Goal: Task Accomplishment & Management: Use online tool/utility

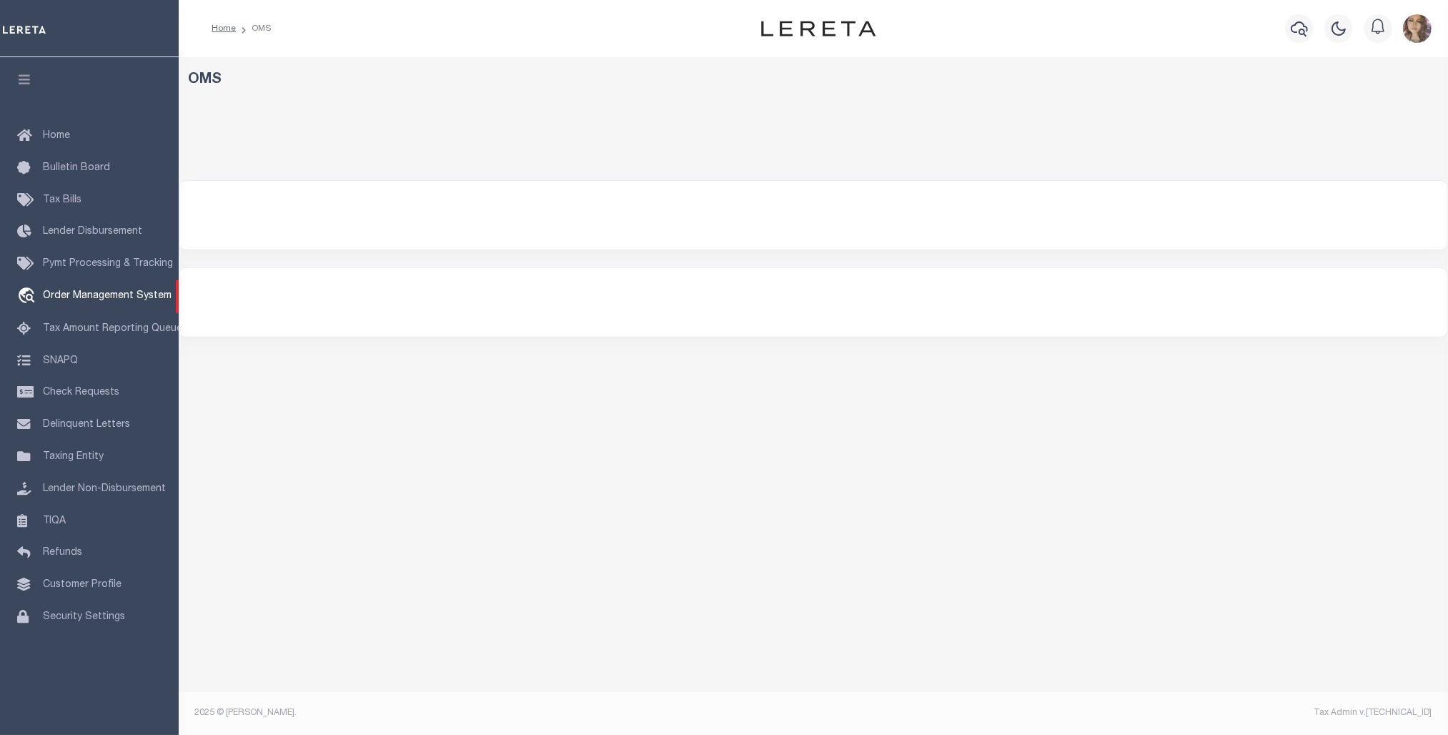
select select "200"
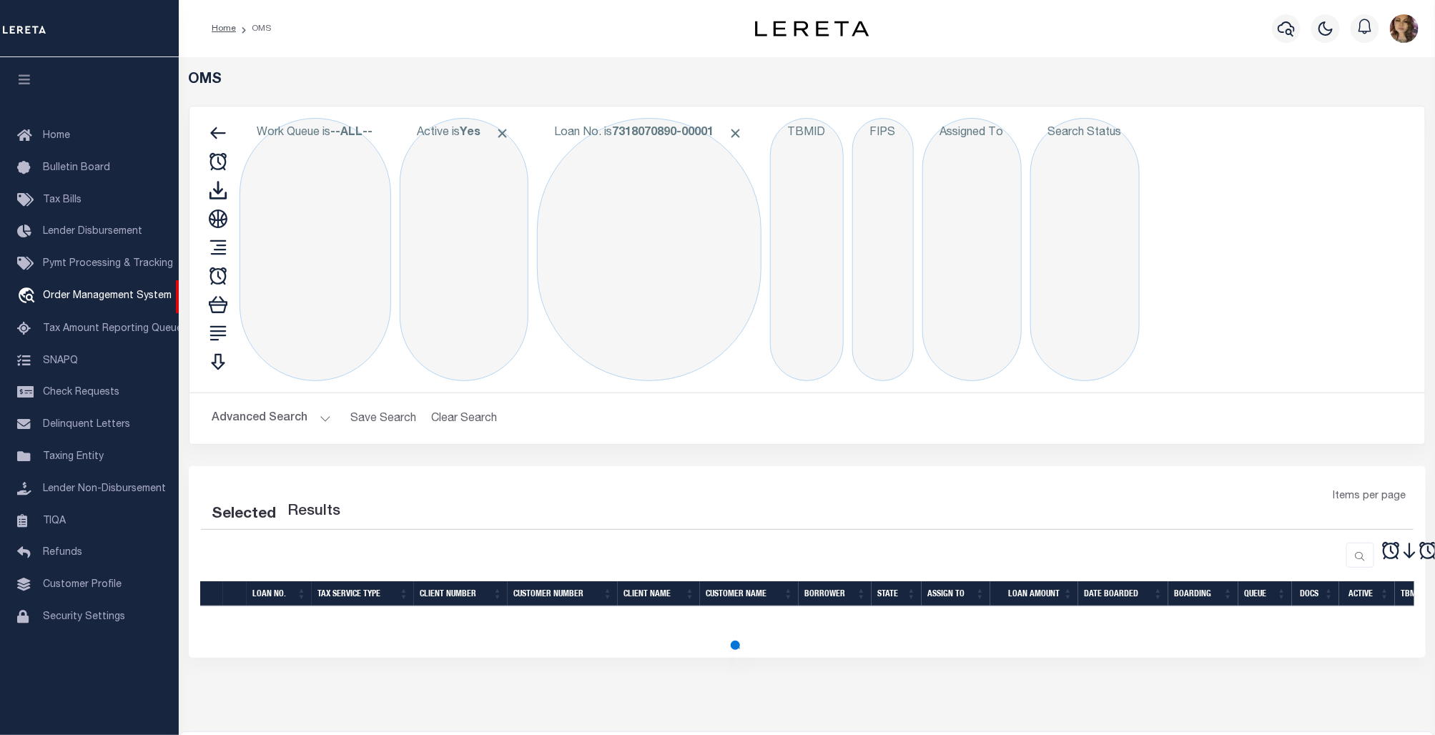
select select "200"
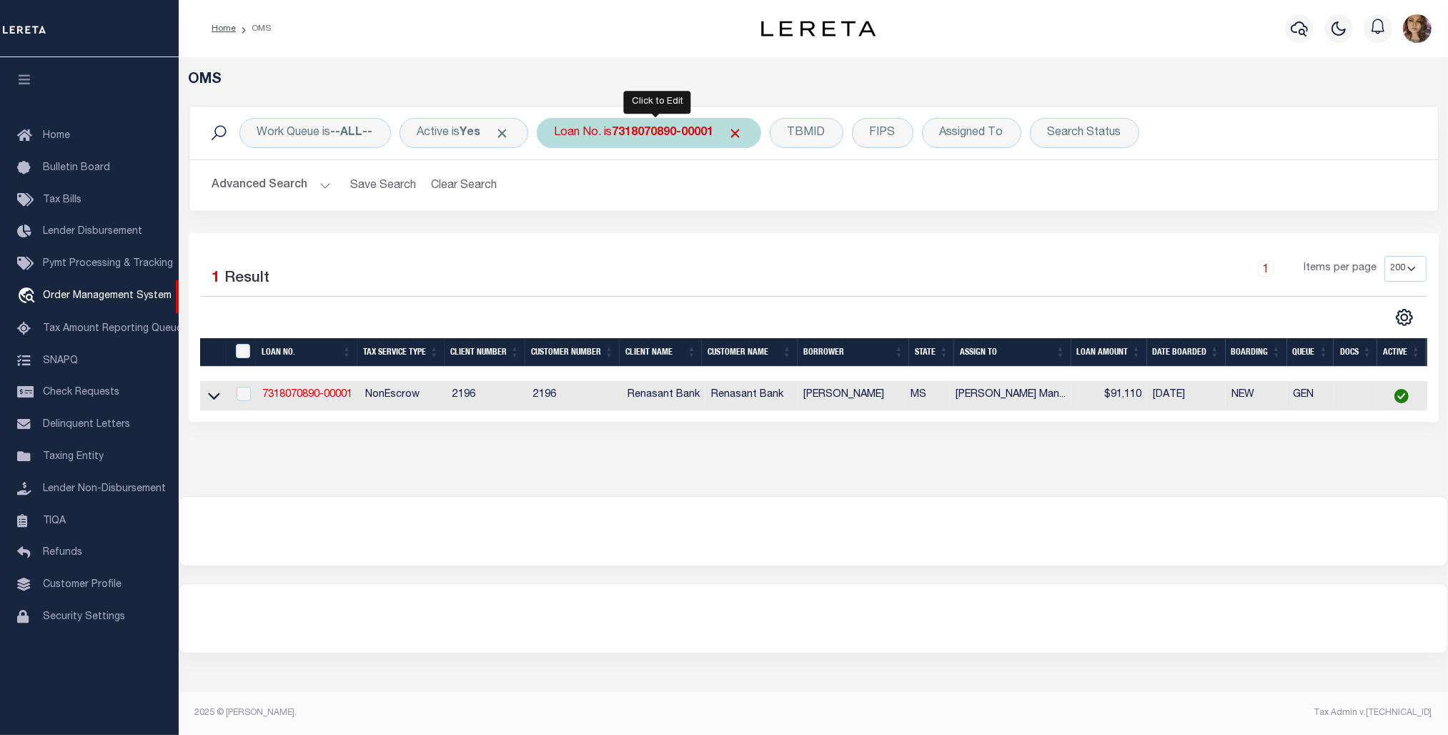
click at [630, 133] on b "7318070890-00001" at bounding box center [664, 132] width 102 height 11
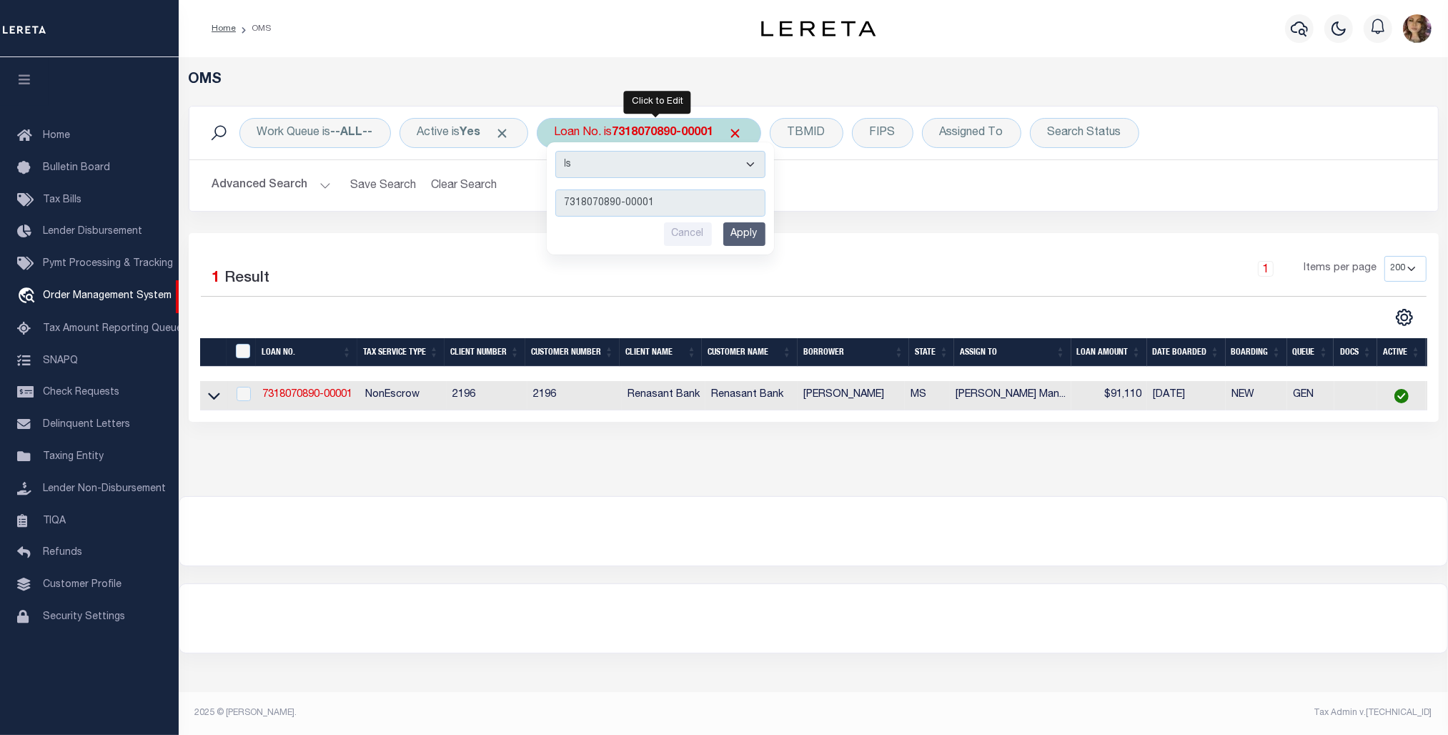
type input "40005221"
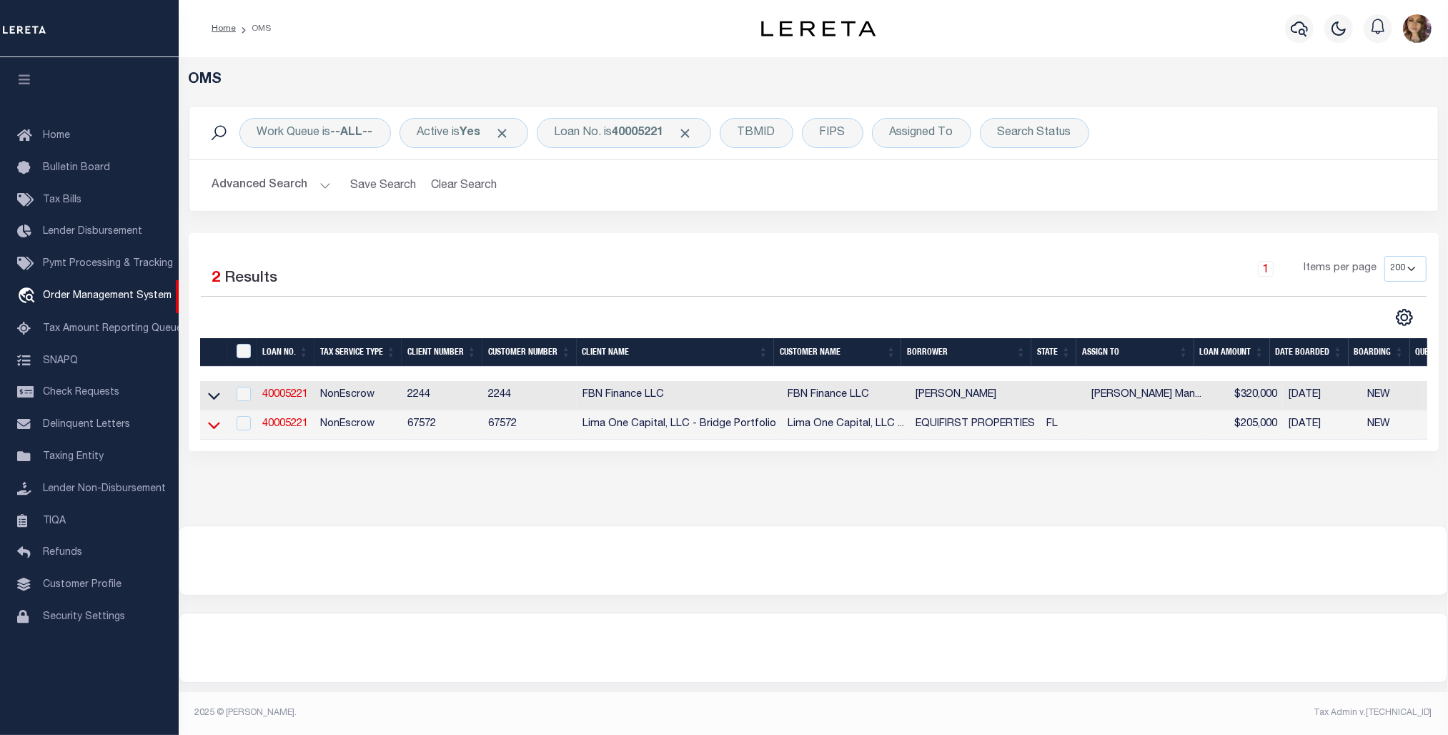
click at [211, 427] on icon at bounding box center [214, 425] width 12 height 15
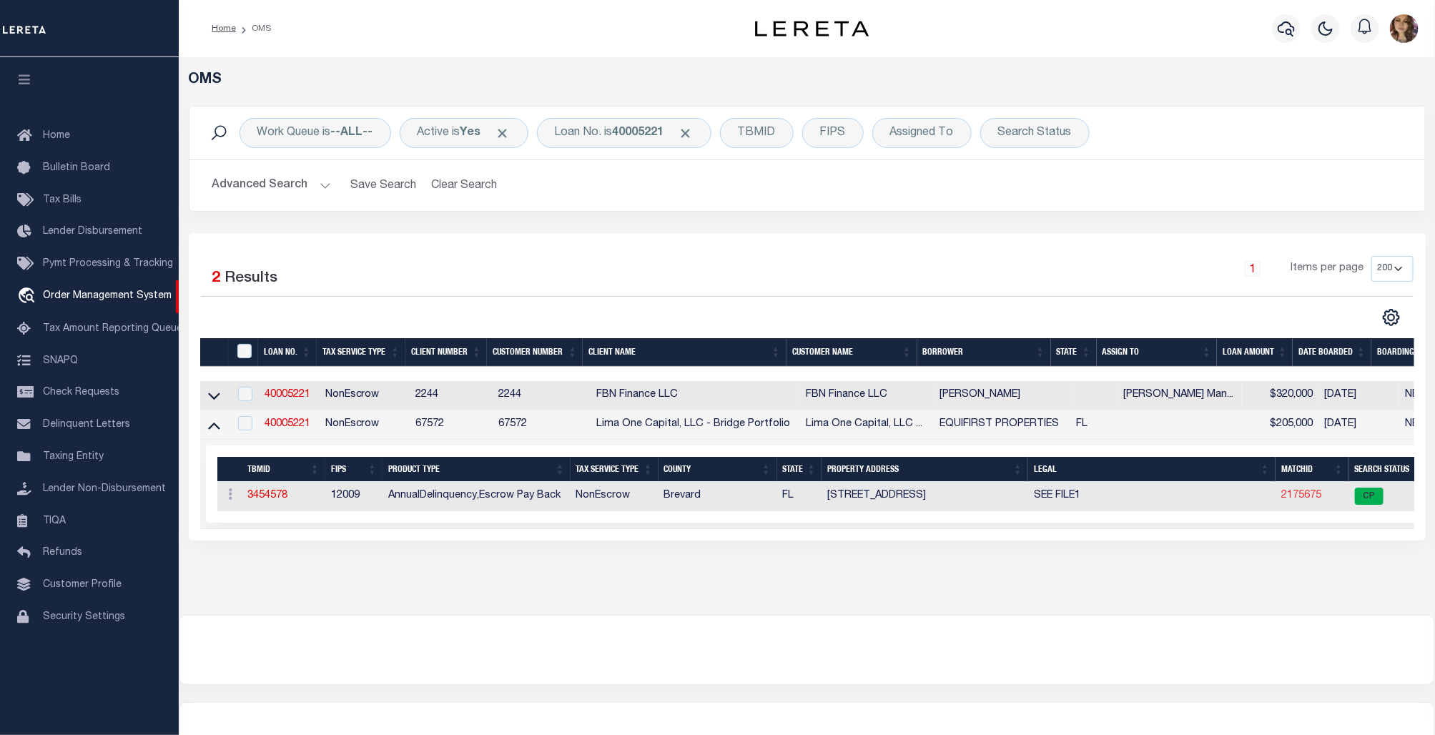
click at [1309, 495] on link "2175675" at bounding box center [1301, 495] width 40 height 10
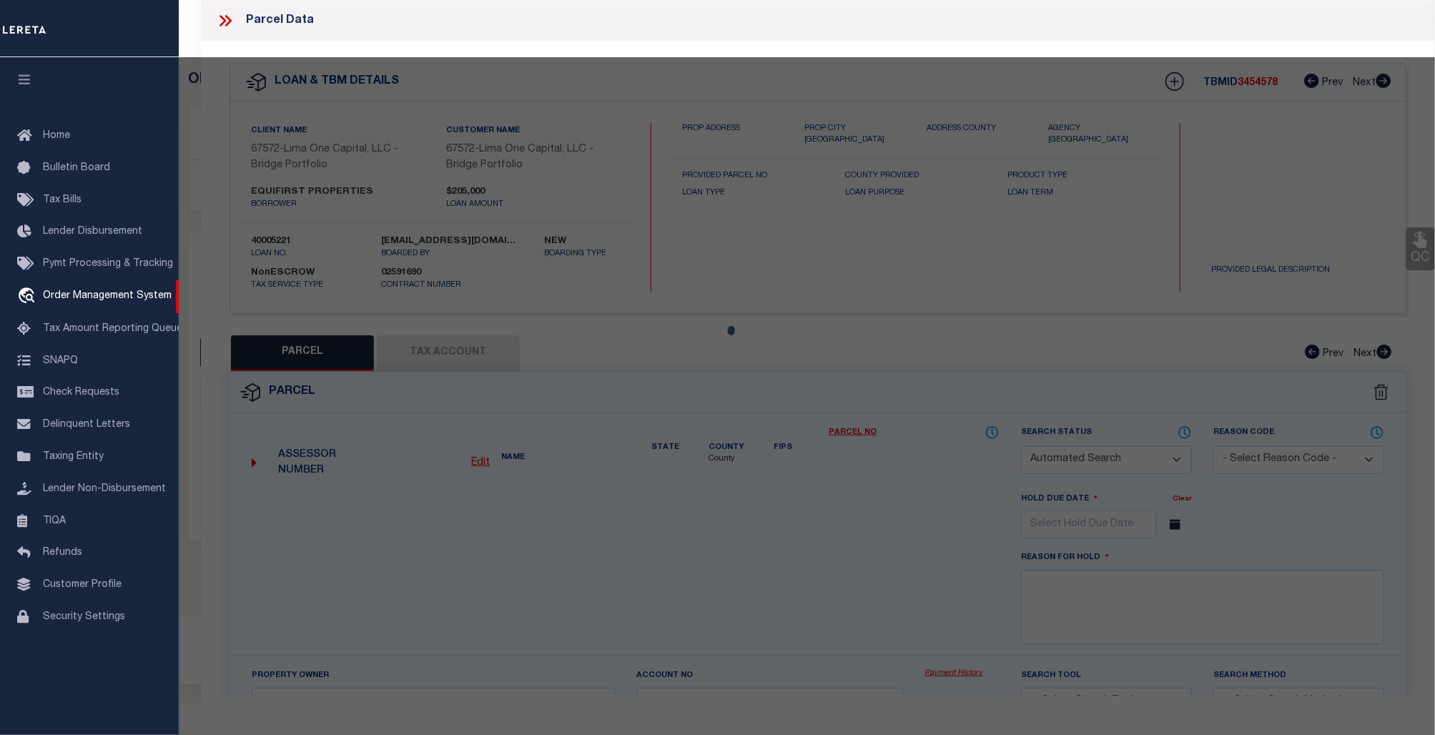
checkbox input "false"
select select "CP"
select select "AGW"
select select
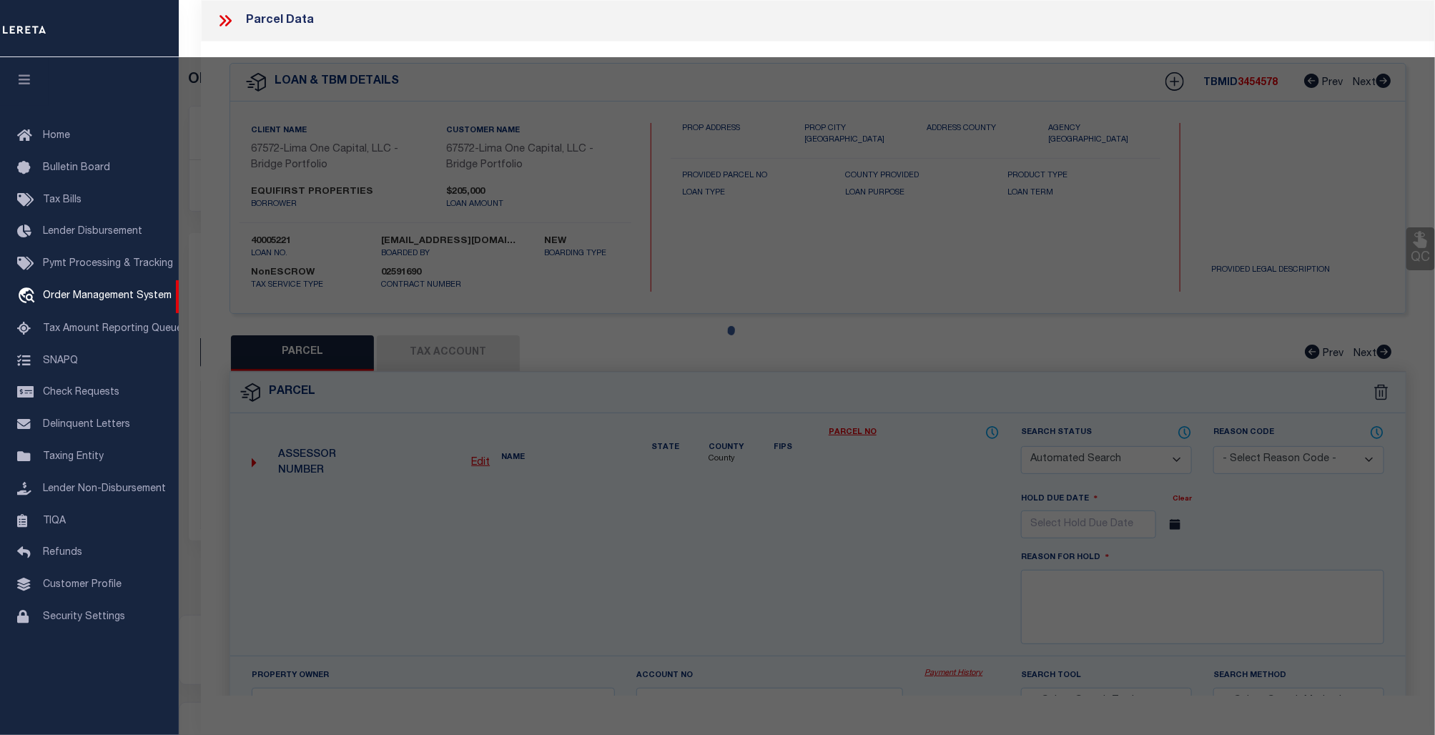
type input "1001 PINEDALE ROAD"
checkbox input "false"
type input "ROCKLEDGE FL 32955"
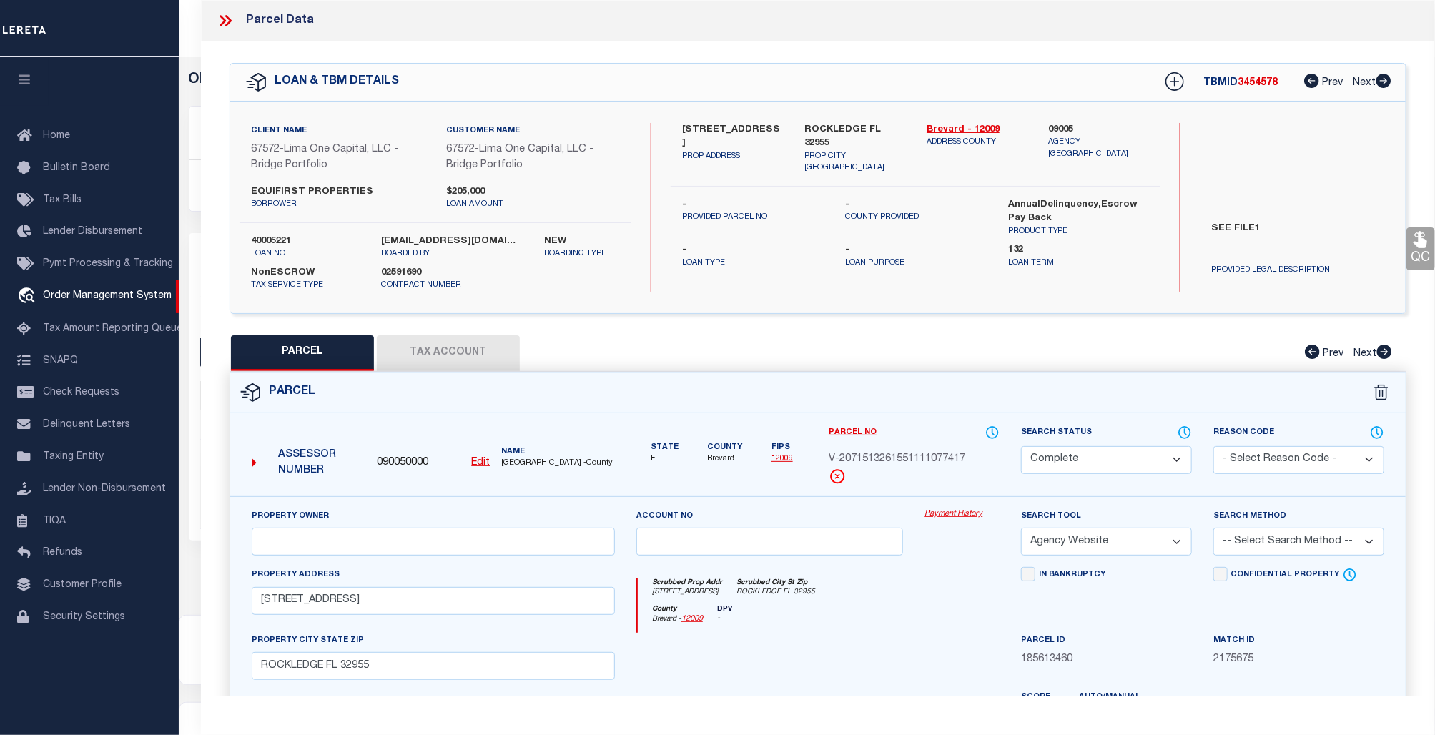
click at [956, 515] on link "Payment History" at bounding box center [961, 514] width 75 height 12
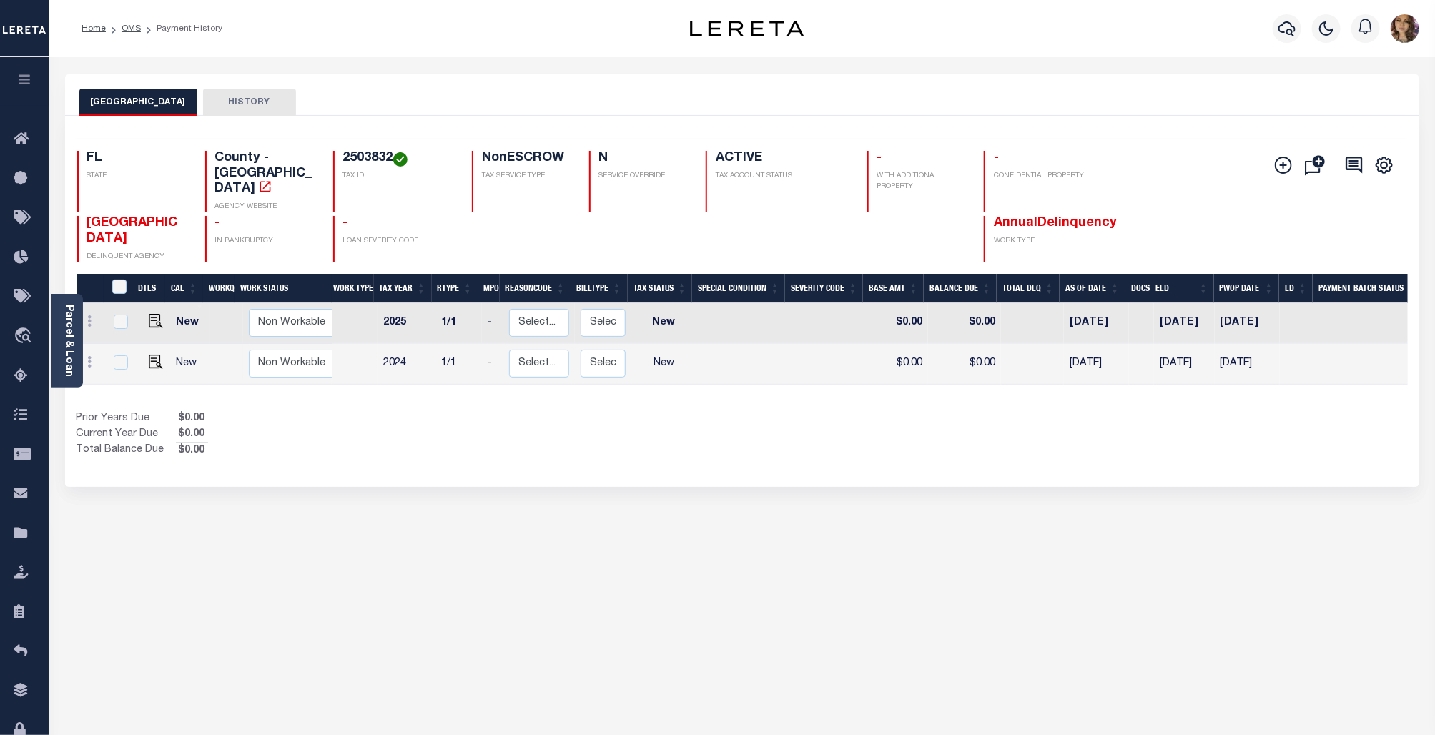
click at [966, 576] on div "BREVARD COUNTY HISTORY Selected 2 Results" at bounding box center [741, 477] width 1375 height 807
click at [98, 334] on span "Order Management System" at bounding box center [130, 336] width 174 height 39
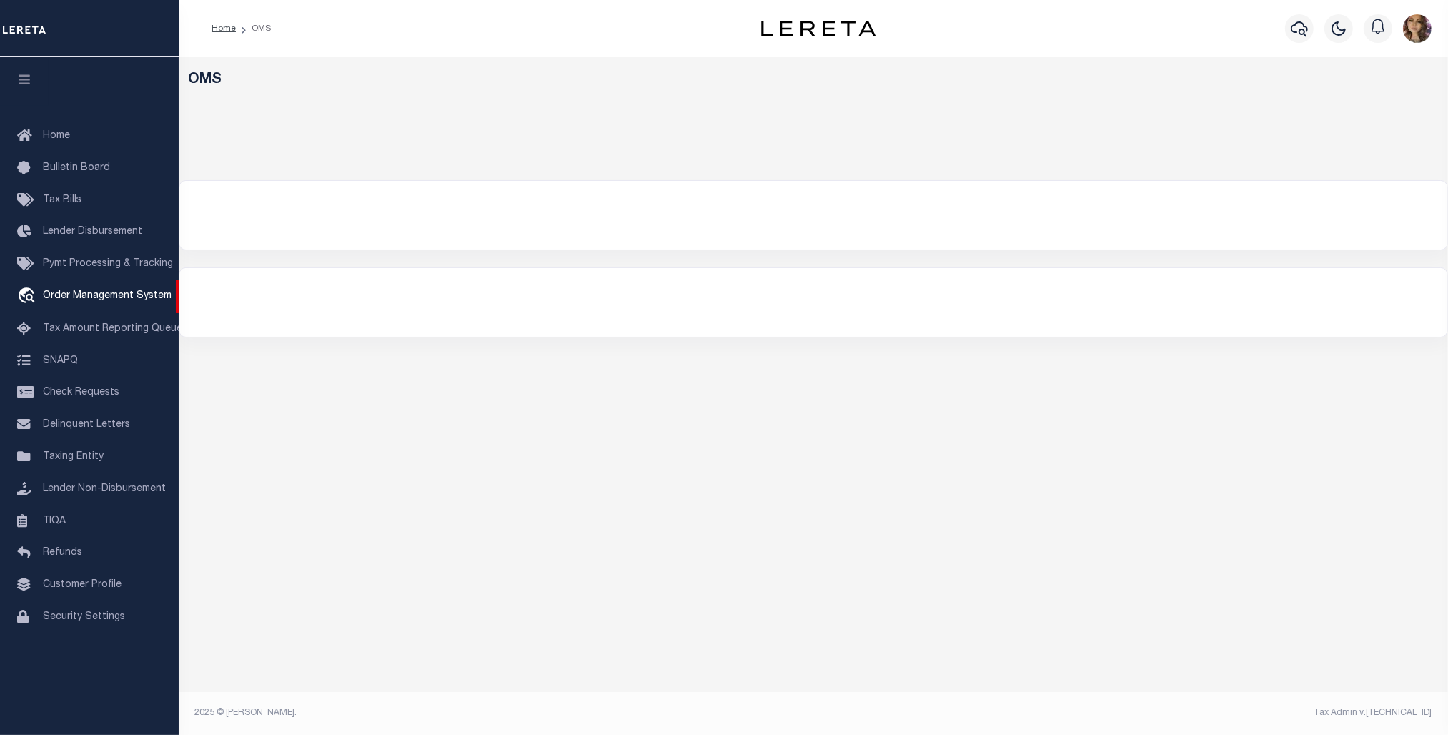
select select "200"
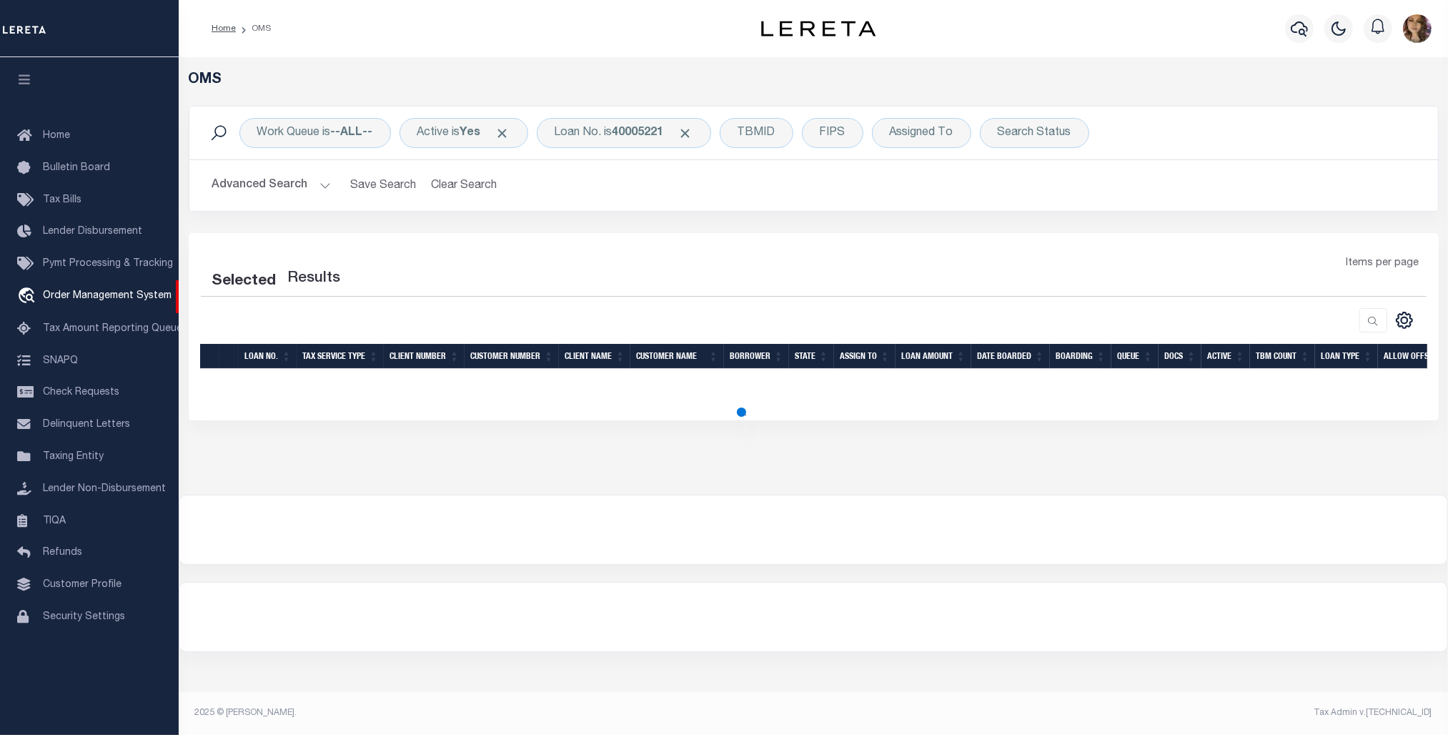
select select "200"
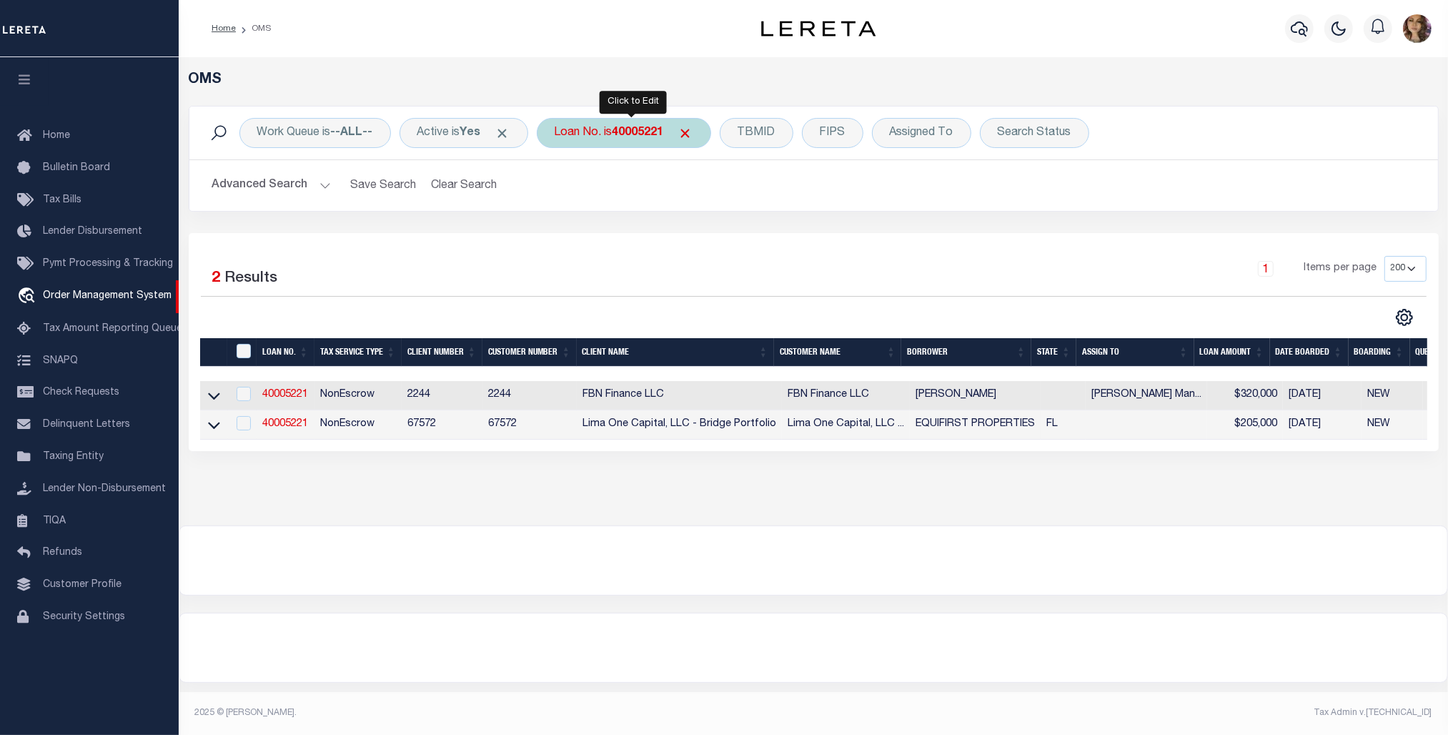
click at [624, 130] on b "40005221" at bounding box center [638, 132] width 51 height 11
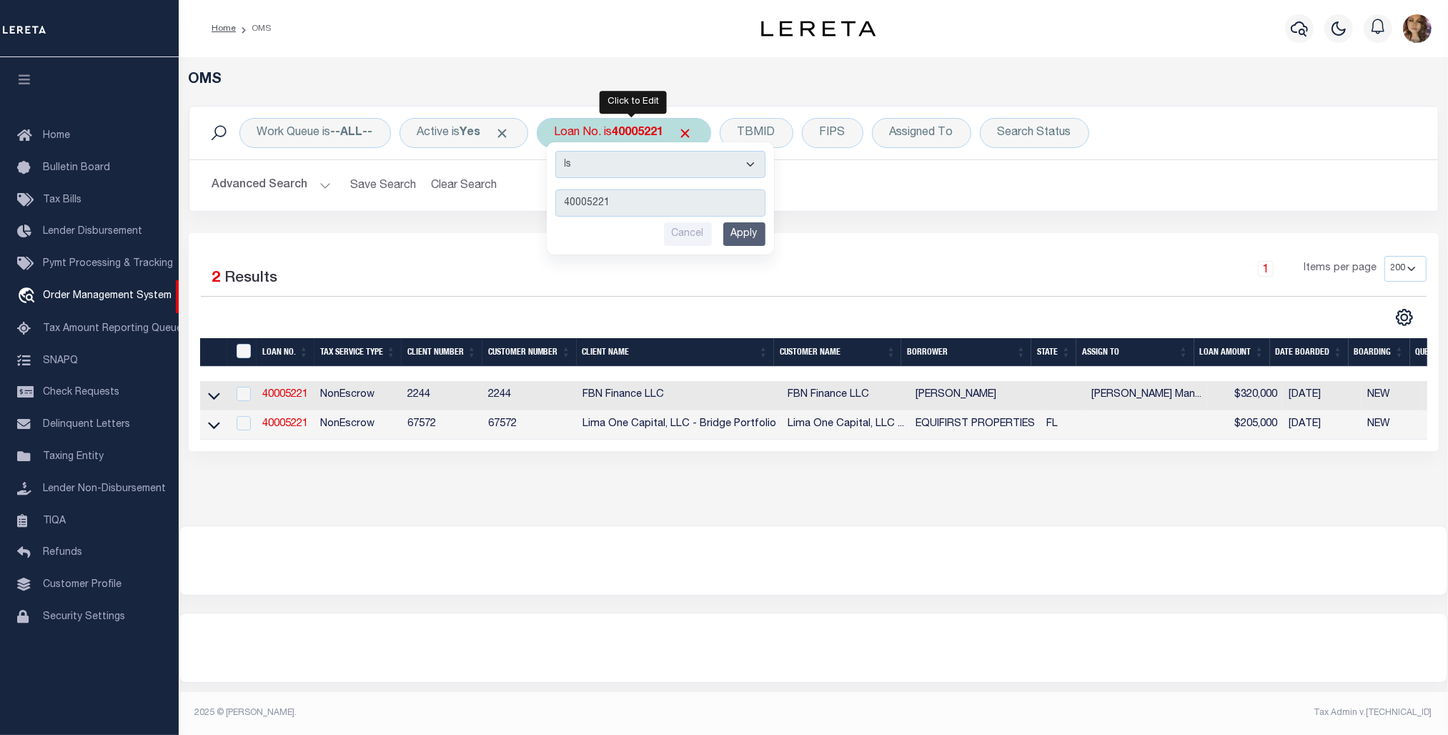
type input "9619"
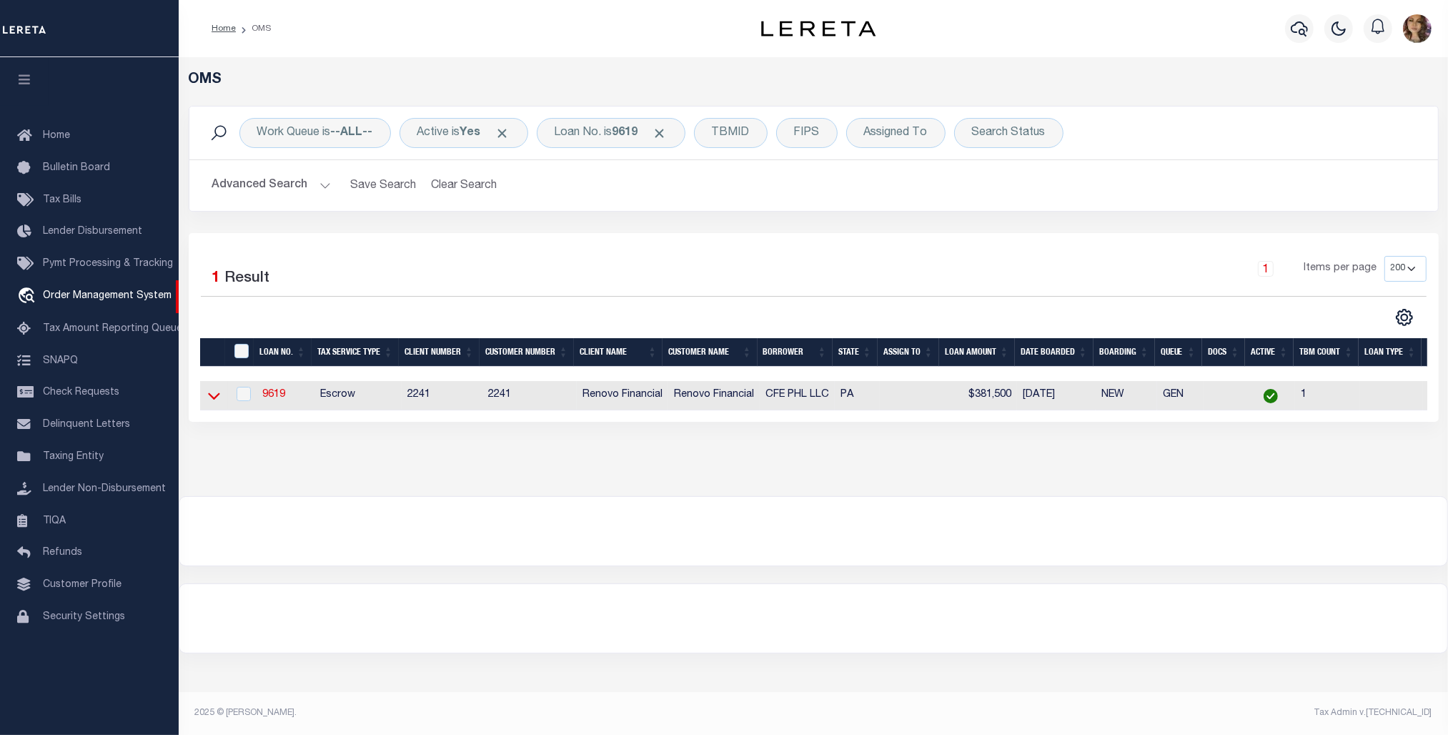
click at [215, 399] on icon at bounding box center [214, 395] width 12 height 15
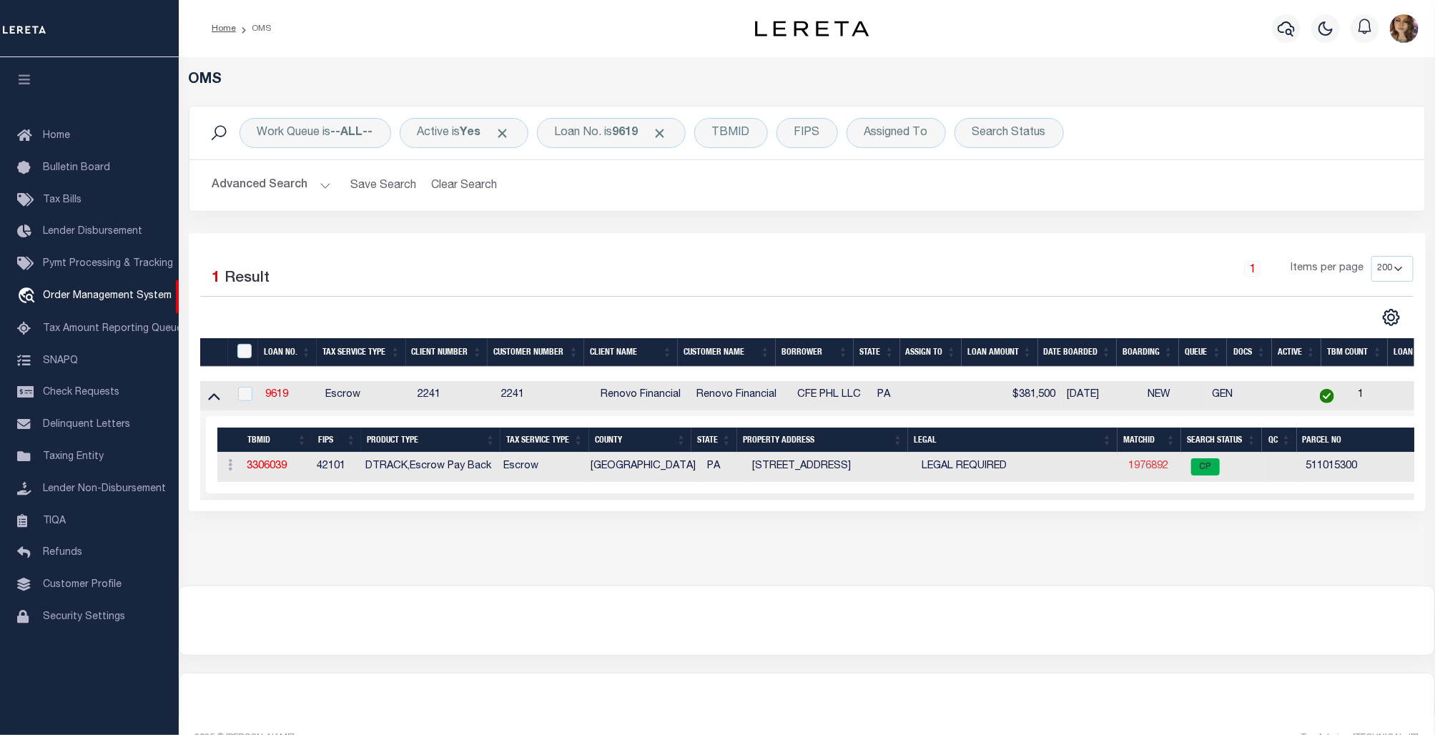
click at [1142, 470] on link "1976892" at bounding box center [1148, 466] width 40 height 10
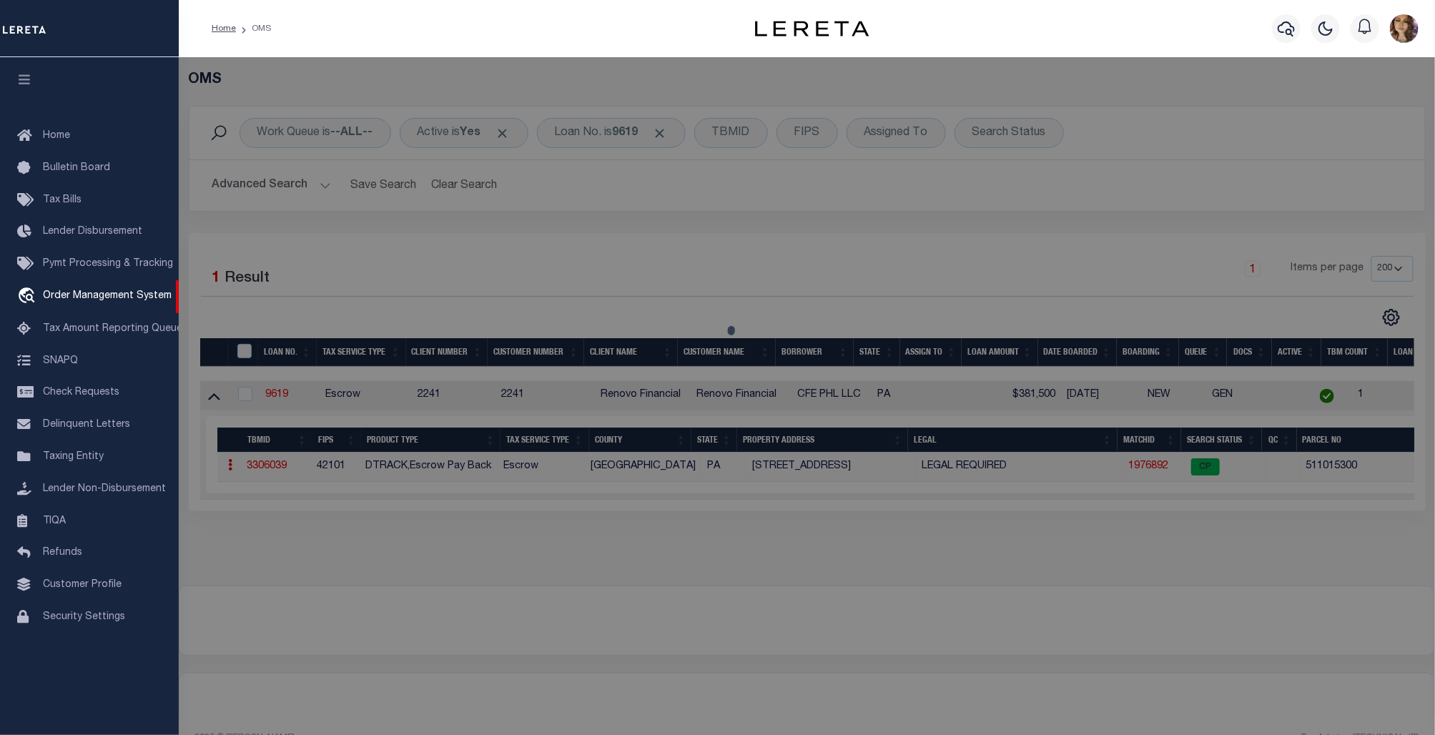
checkbox input "false"
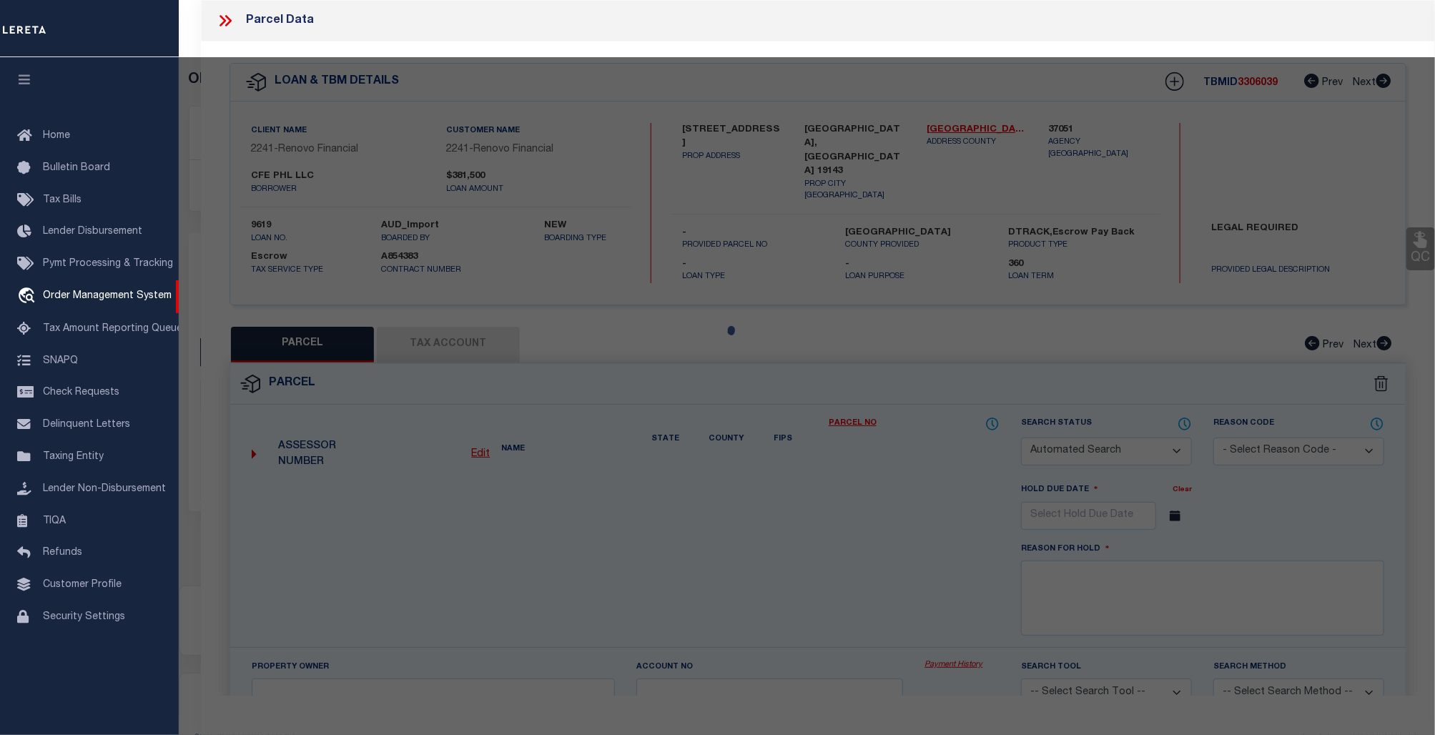
select select "CP"
type input "CFE PHL LLC"
type input "[STREET_ADDRESS]"
checkbox input "false"
type input "[GEOGRAPHIC_DATA], [GEOGRAPHIC_DATA] 19143"
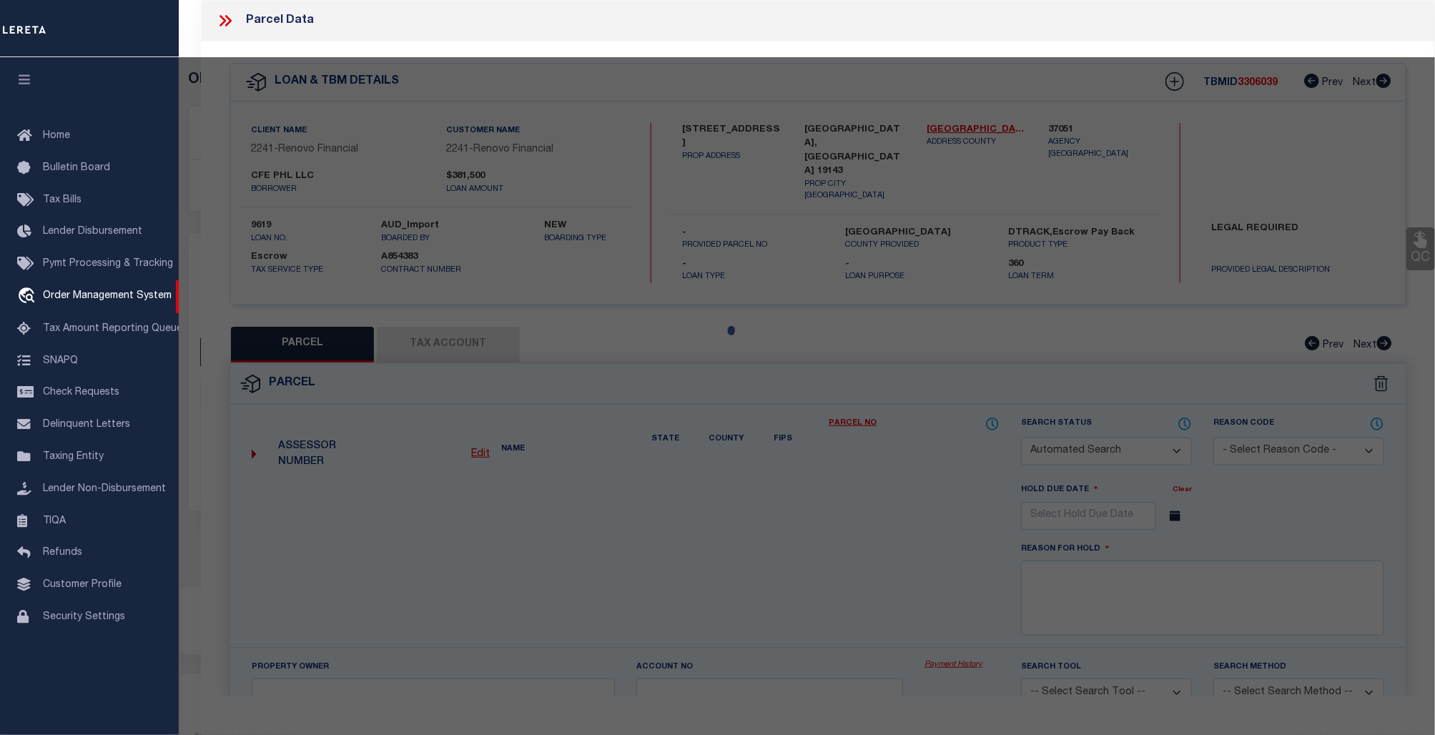
type textarea "ROW PORCH FRONT"
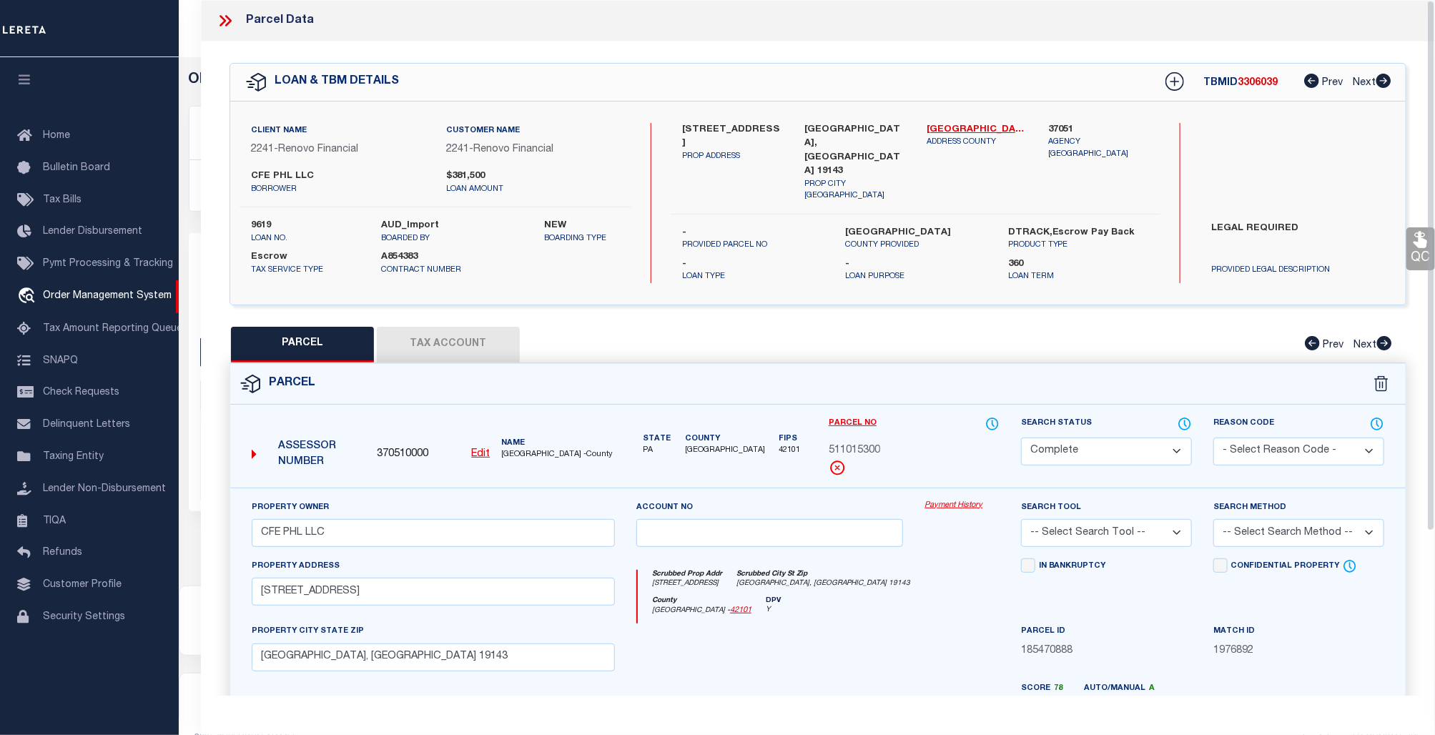
click at [956, 500] on link "Payment History" at bounding box center [961, 506] width 75 height 12
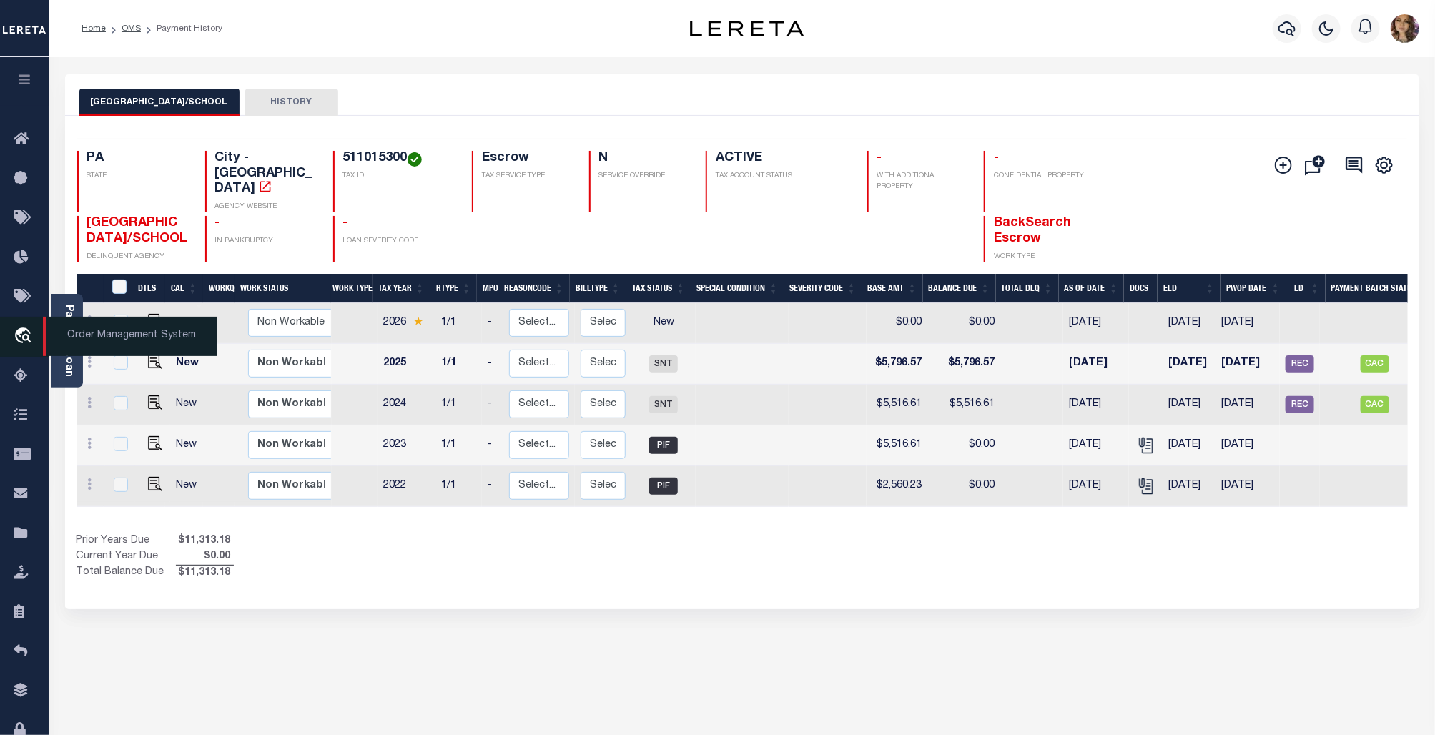
click at [122, 337] on span "Order Management System" at bounding box center [130, 336] width 174 height 39
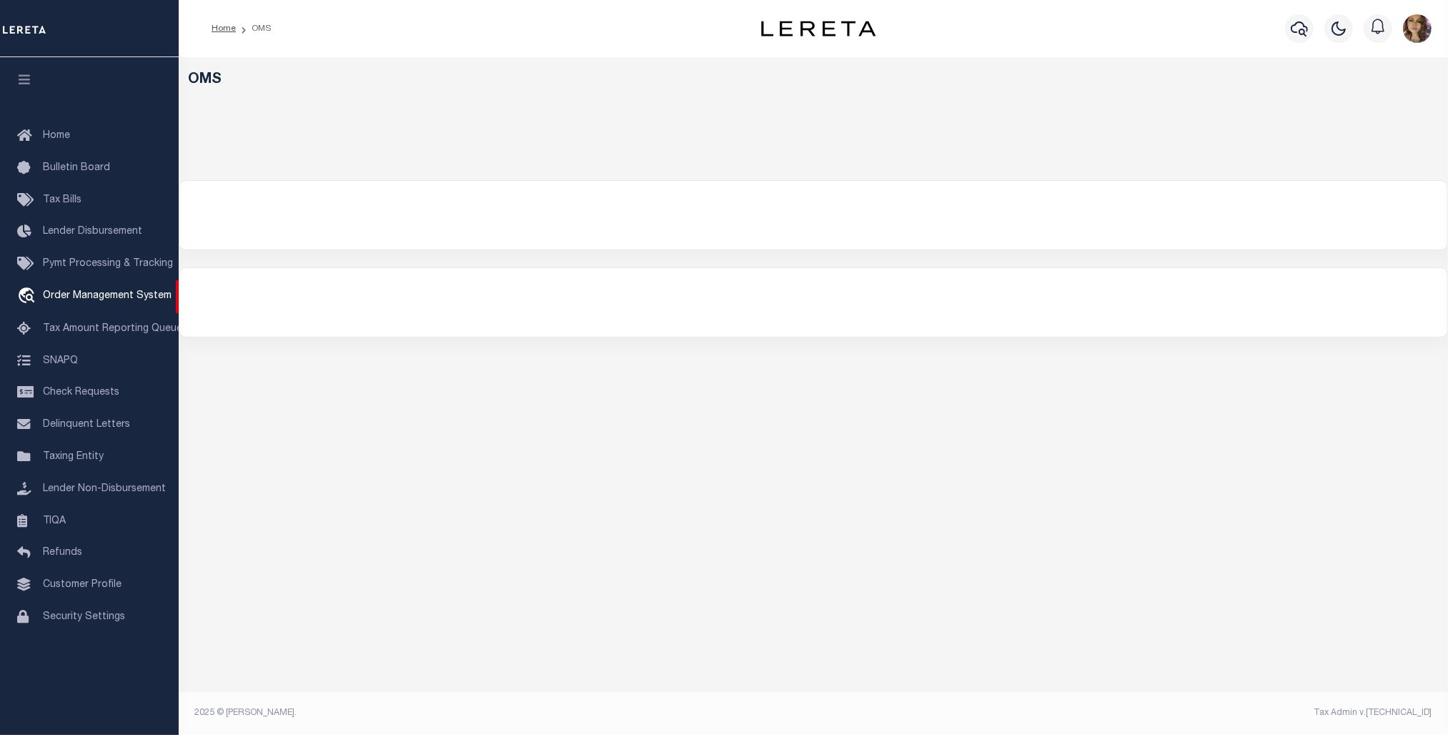
select select "200"
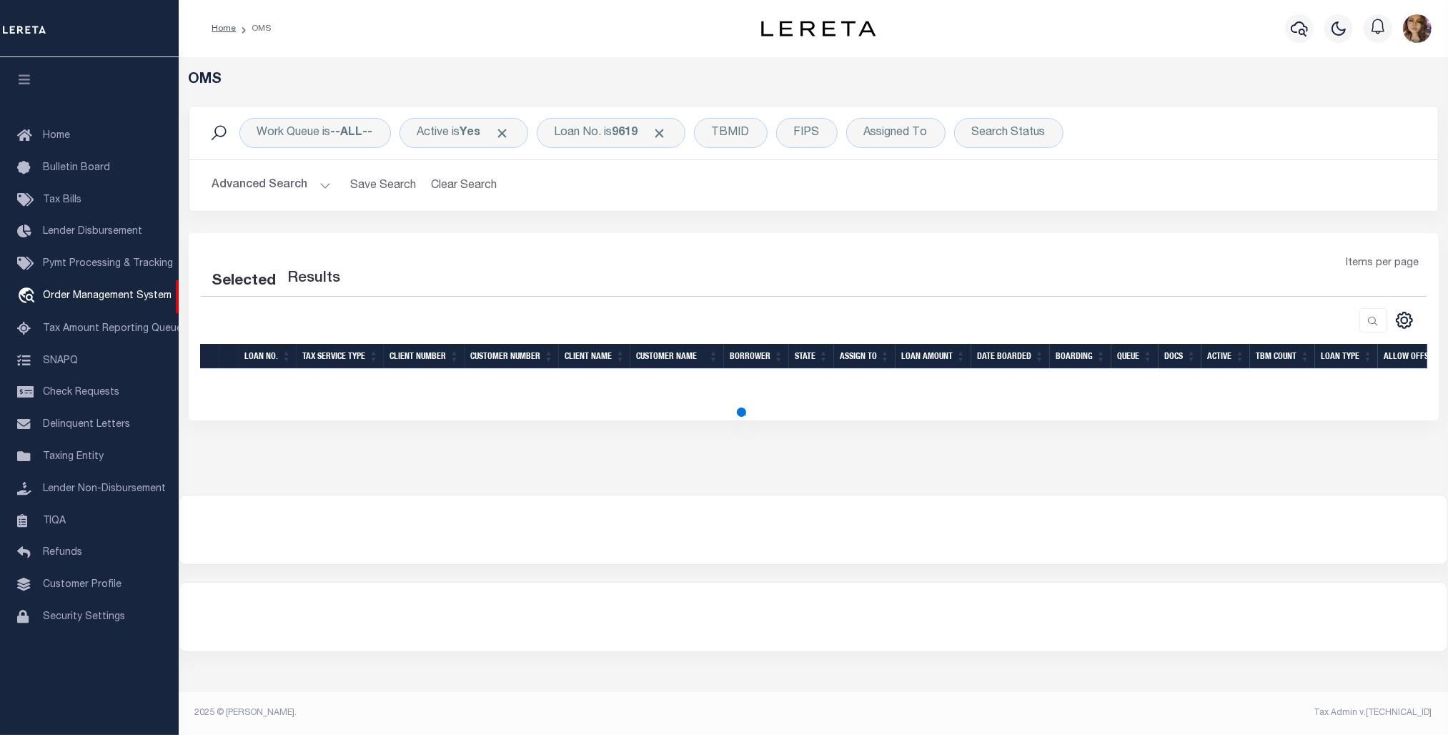
select select "200"
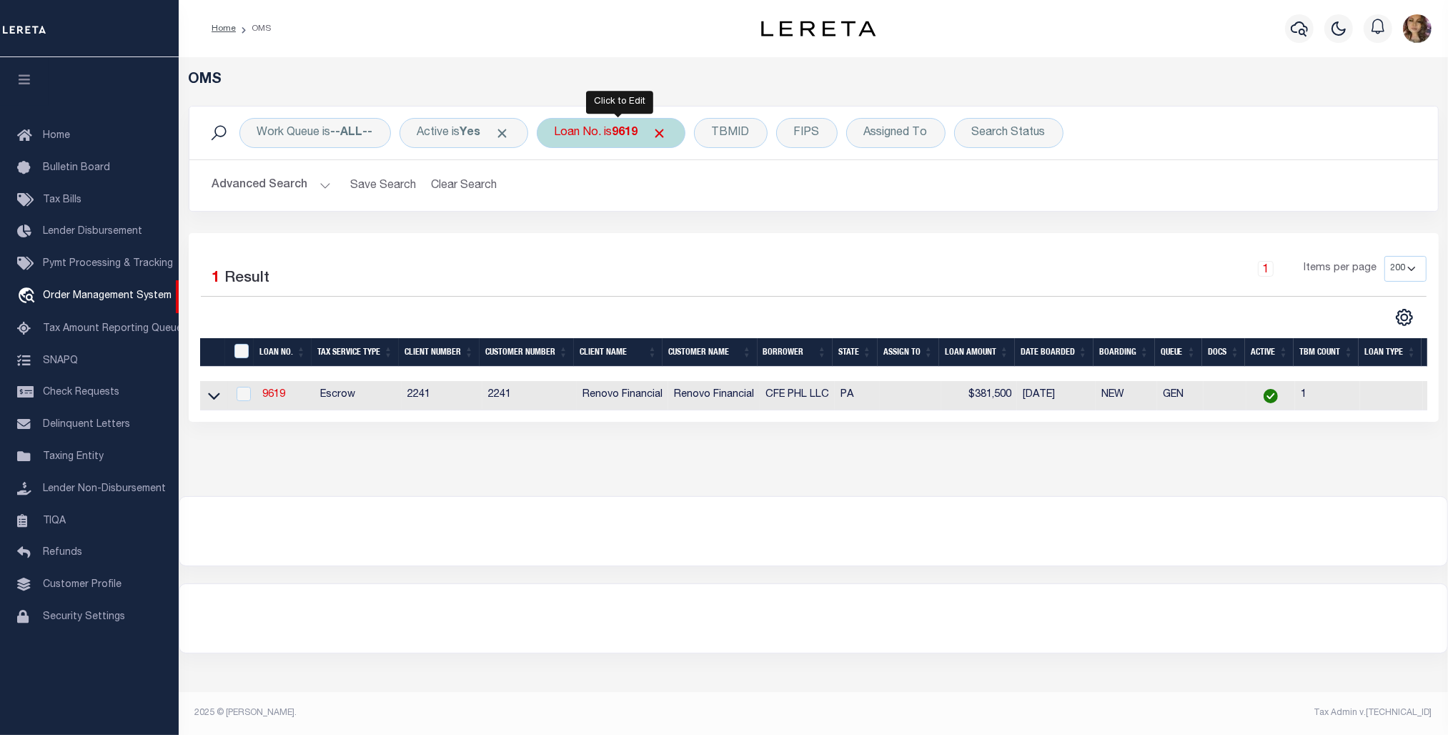
click at [617, 138] on div "Loan No. is 9619" at bounding box center [611, 133] width 149 height 30
click at [211, 402] on icon at bounding box center [214, 395] width 12 height 15
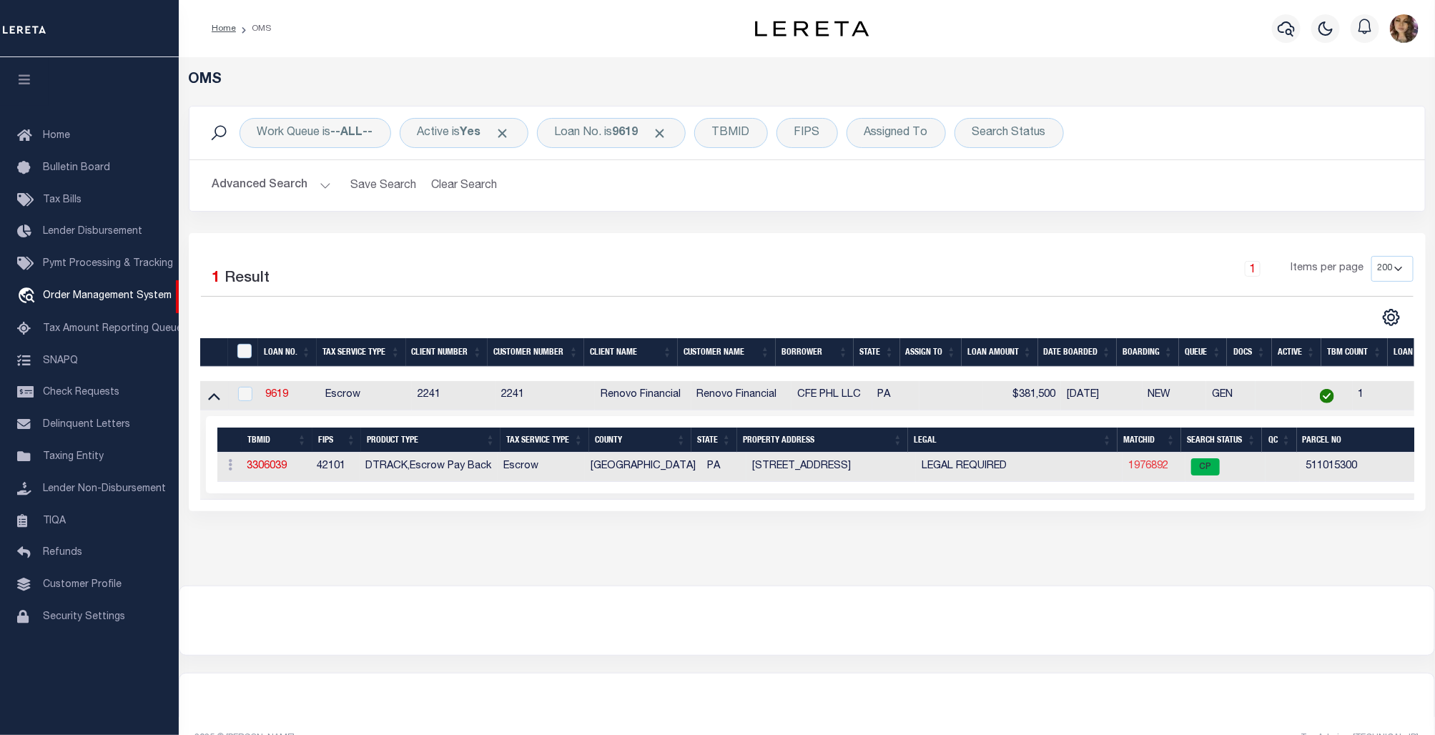
click at [1139, 470] on link "1976892" at bounding box center [1148, 466] width 40 height 10
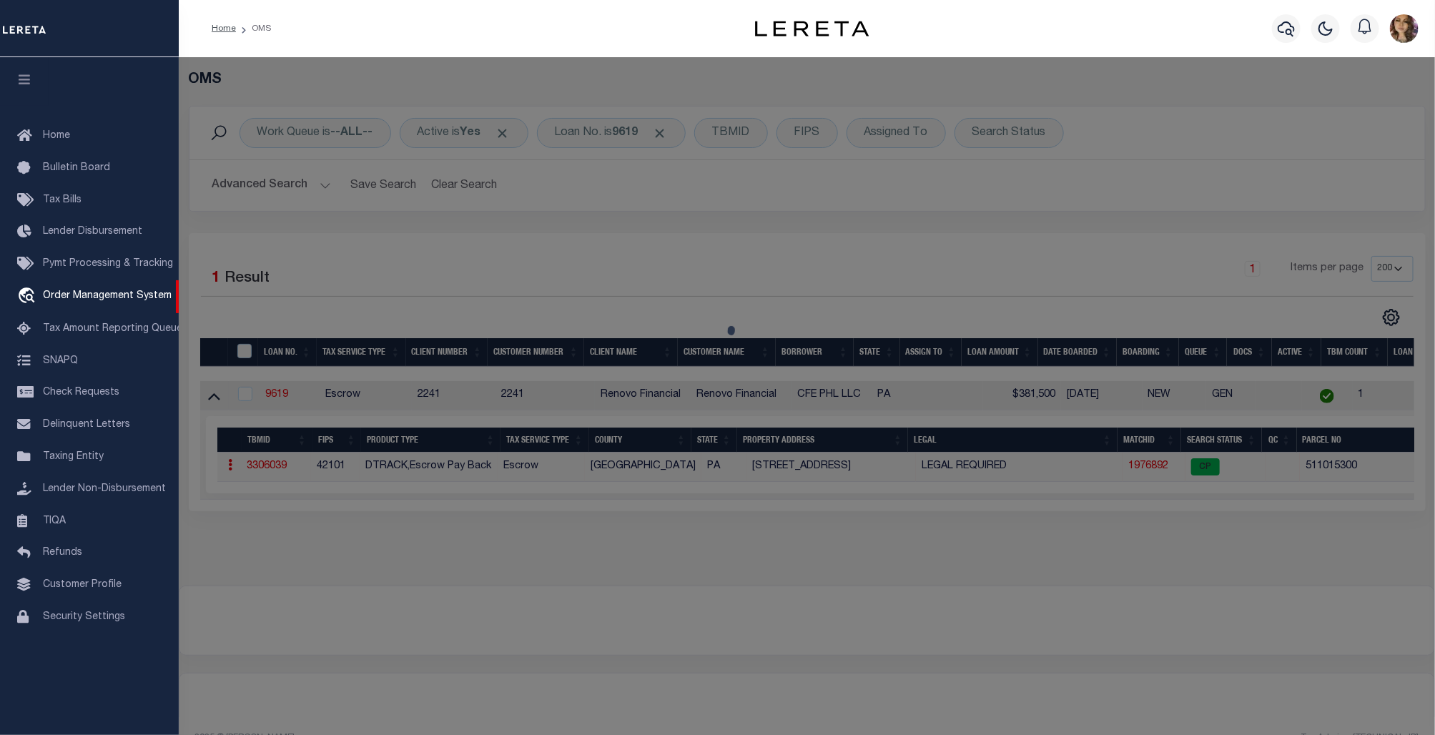
checkbox input "false"
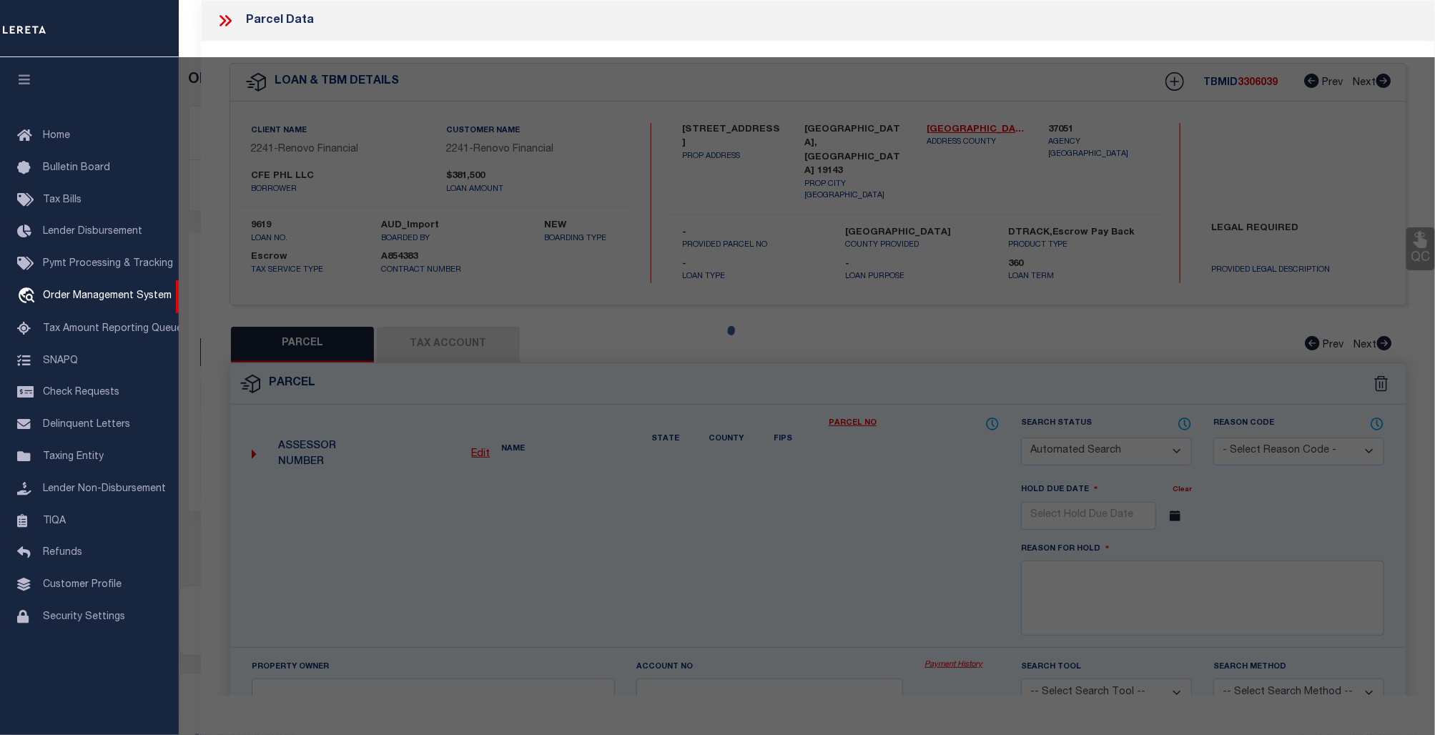
select select "CP"
type input "CFE PHL LLC"
type input "914 S 50TH ST"
checkbox input "false"
type input "PHILADELPHIA, PA 19143"
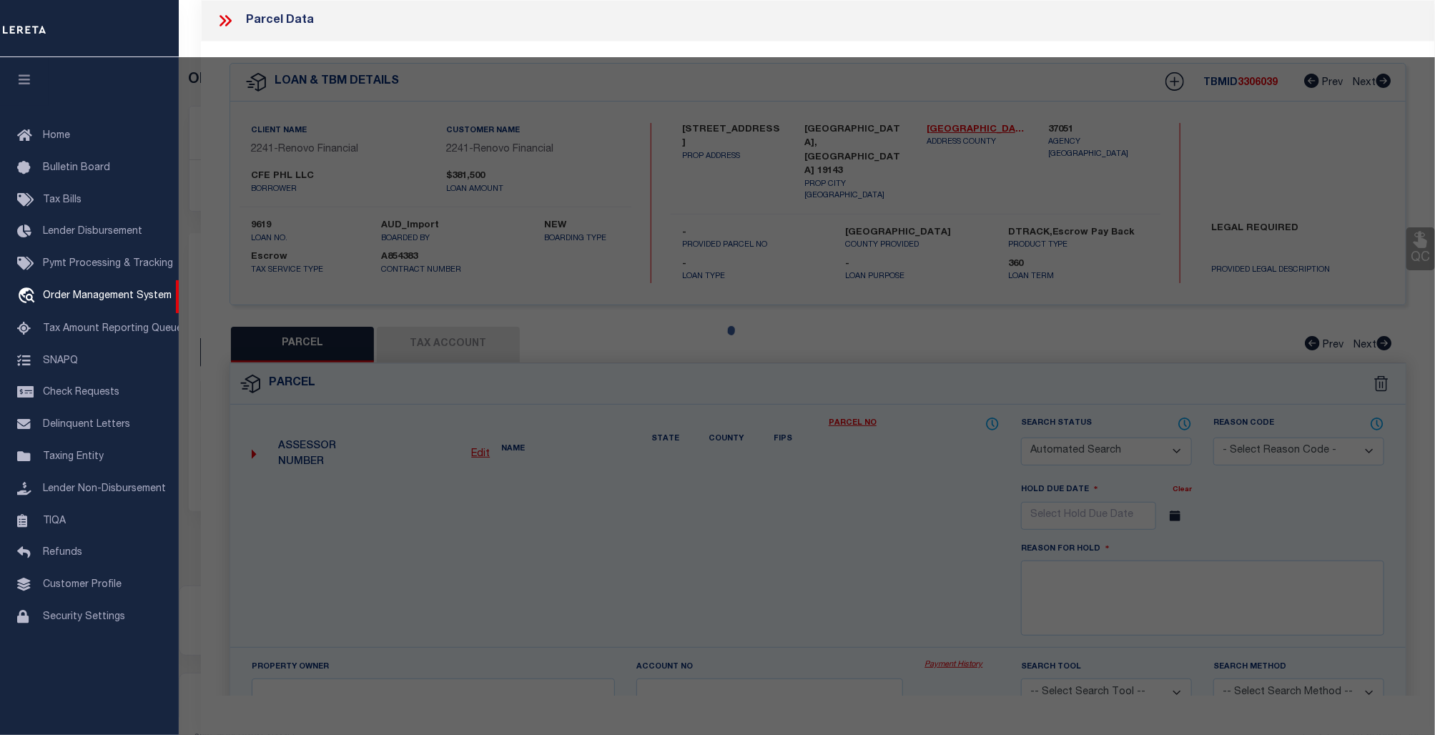
type textarea "ROW PORCH FRONT"
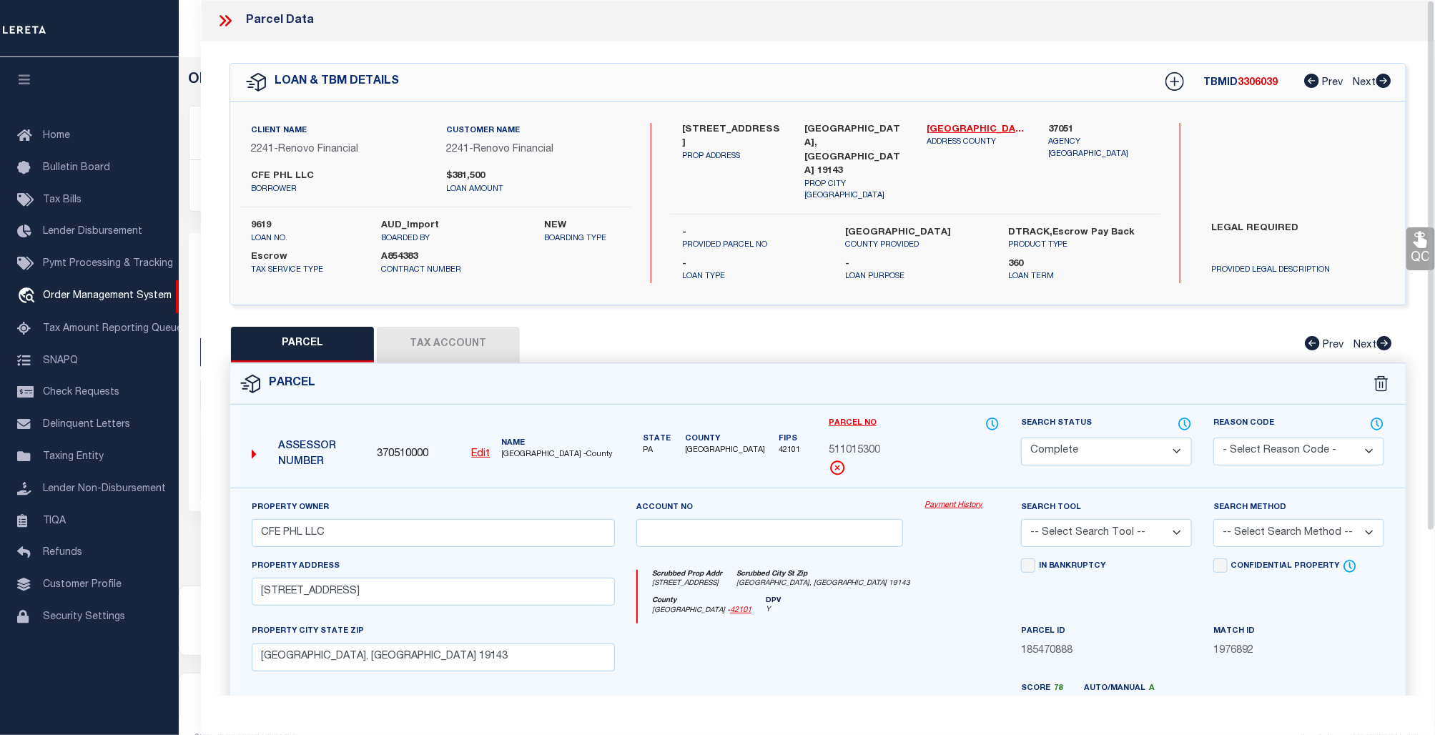
click at [957, 500] on link "Payment History" at bounding box center [961, 506] width 75 height 12
